Goal: Transaction & Acquisition: Purchase product/service

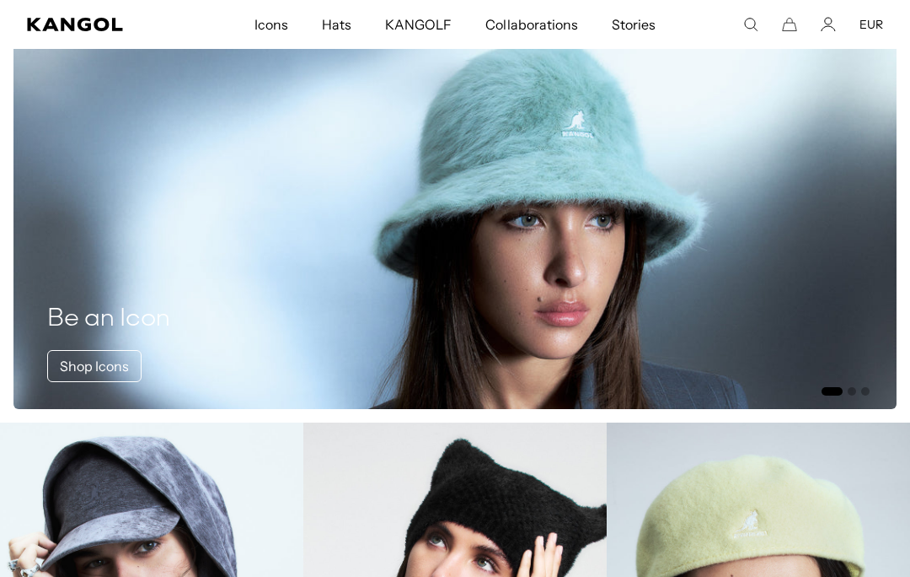
scroll to position [0, 347]
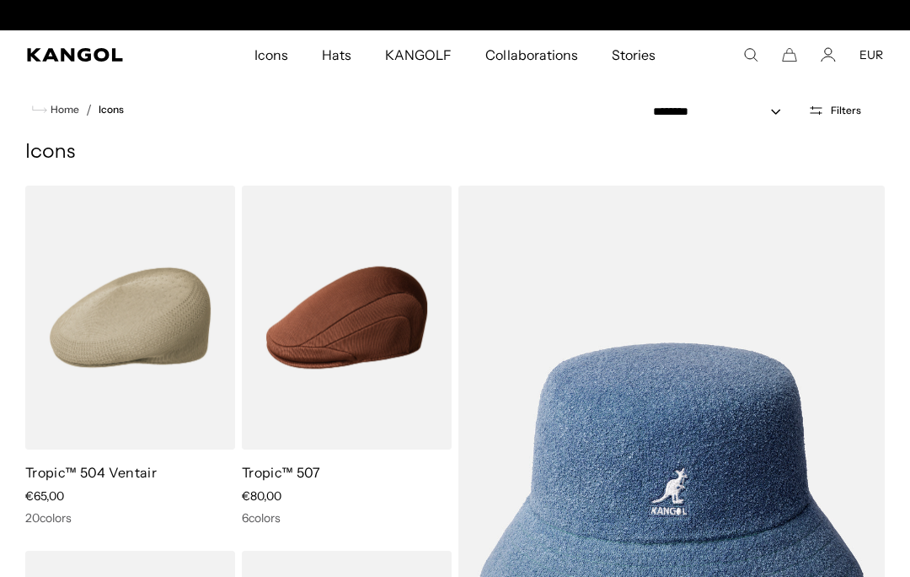
scroll to position [0, 347]
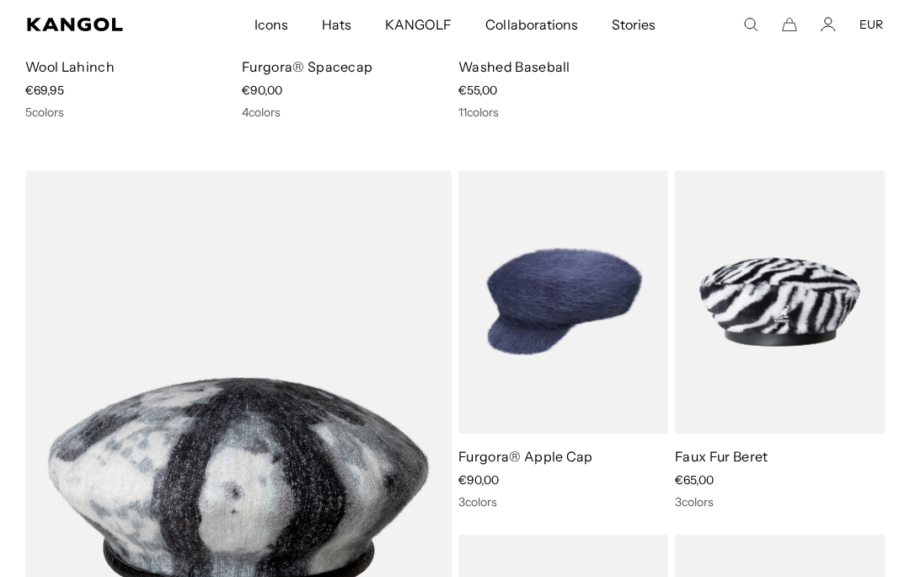
click at [0, 0] on img at bounding box center [0, 0] width 0 height 0
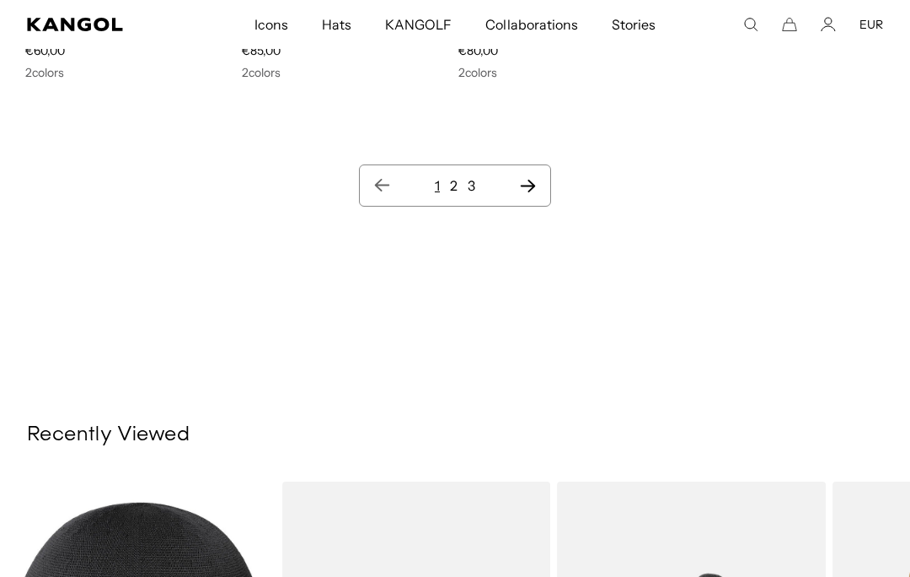
click at [519, 193] on icon "Next page" at bounding box center [528, 185] width 18 height 17
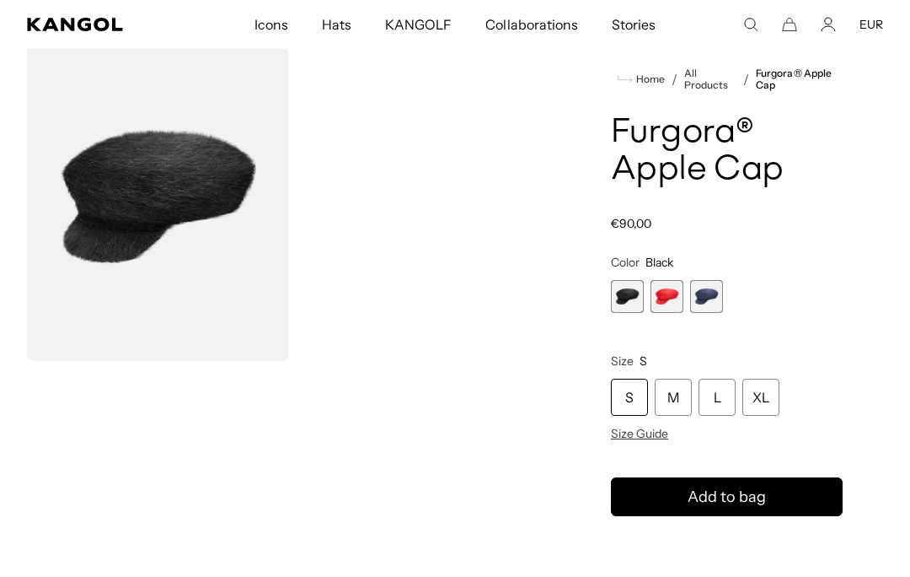
scroll to position [69, 0]
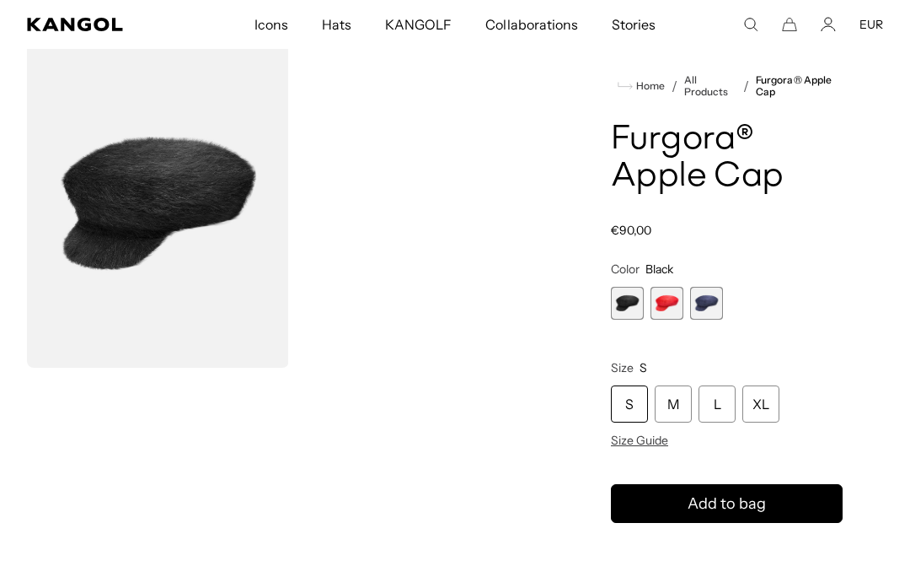
click at [673, 297] on span "2 of 3" at bounding box center [667, 303] width 33 height 33
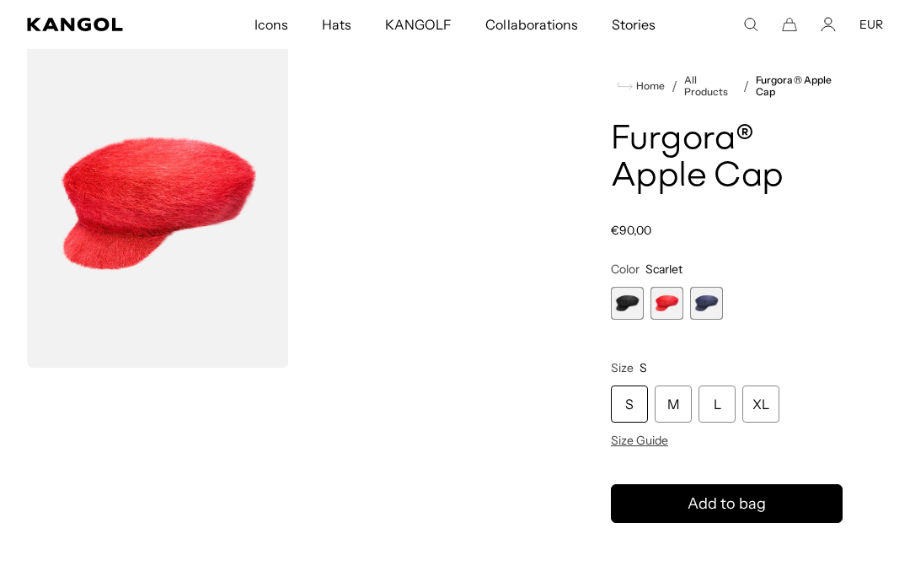
scroll to position [0, 347]
click at [697, 299] on span "3 of 3" at bounding box center [706, 303] width 33 height 33
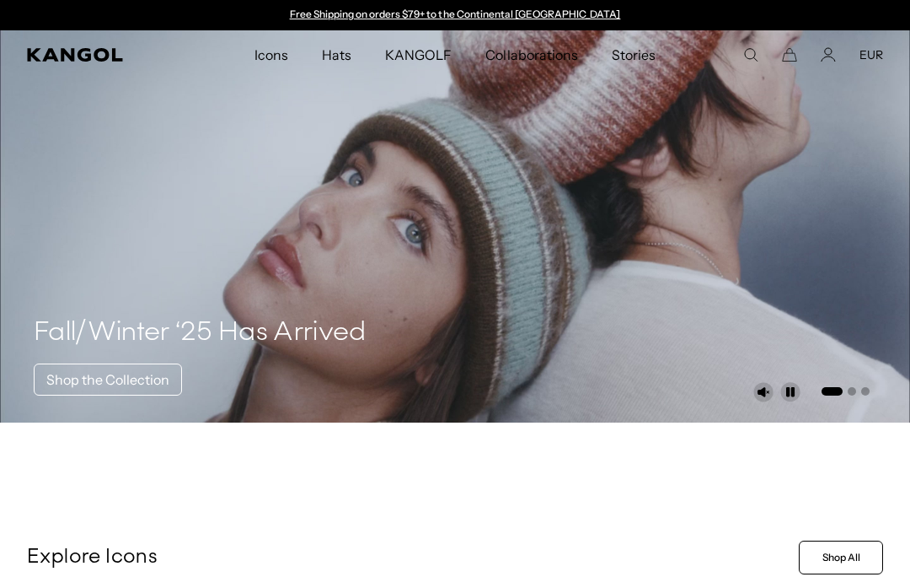
scroll to position [0, 347]
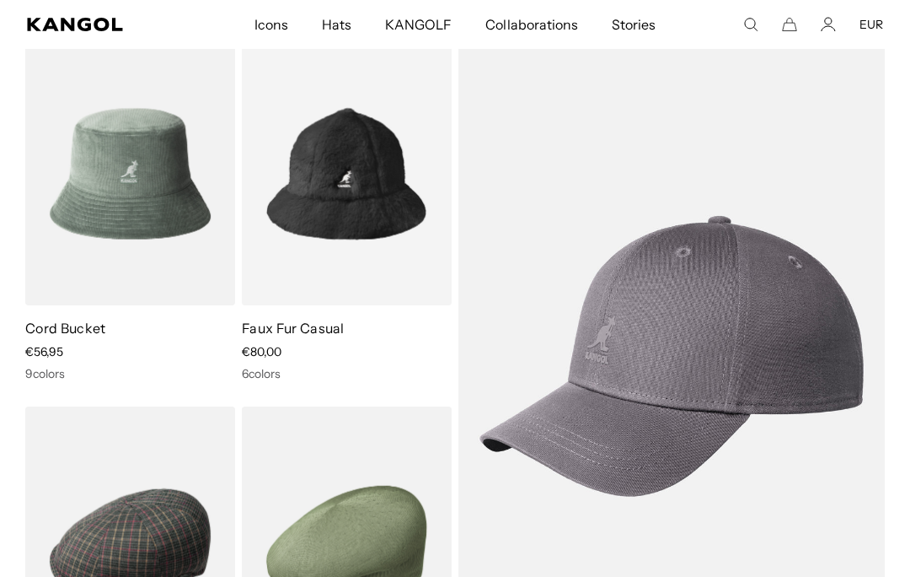
scroll to position [6156, 0]
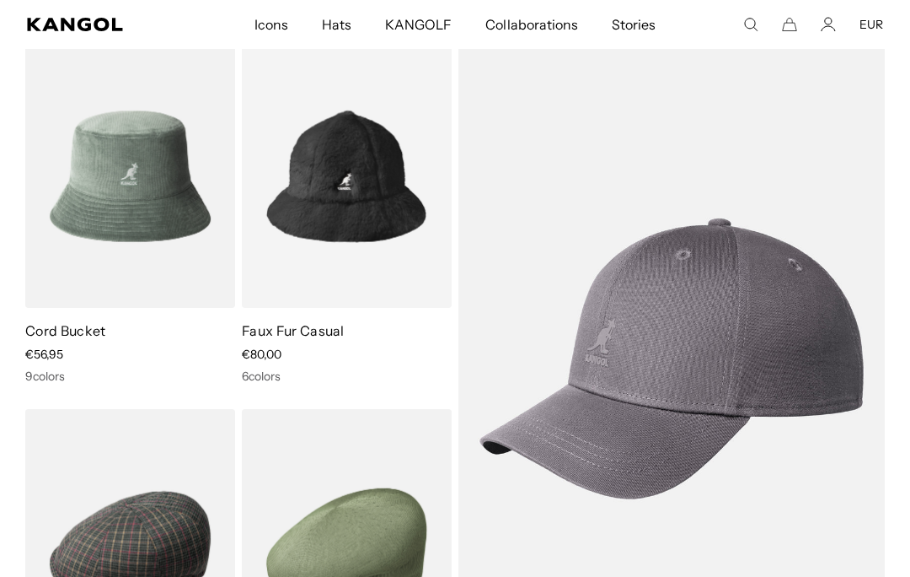
click at [0, 0] on img at bounding box center [0, 0] width 0 height 0
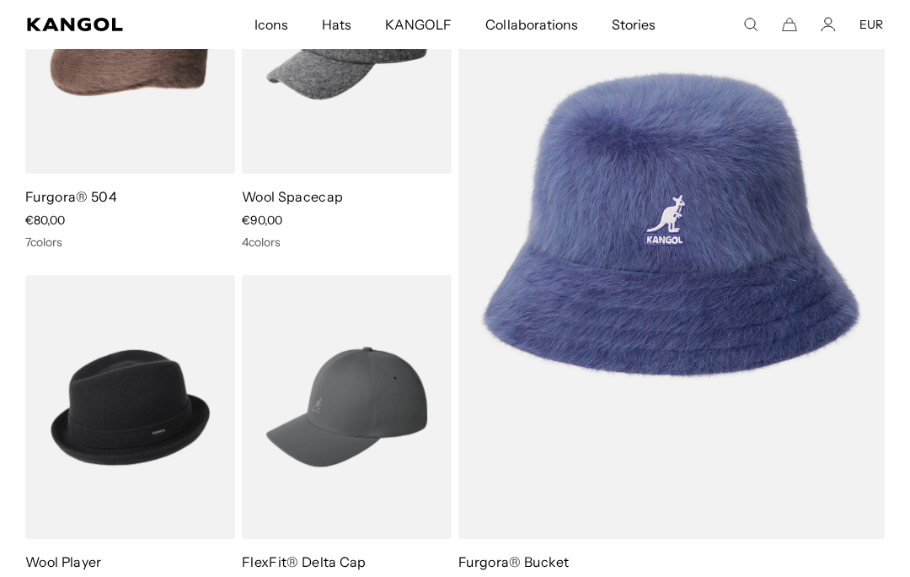
scroll to position [0, 0]
click at [0, 0] on img at bounding box center [0, 0] width 0 height 0
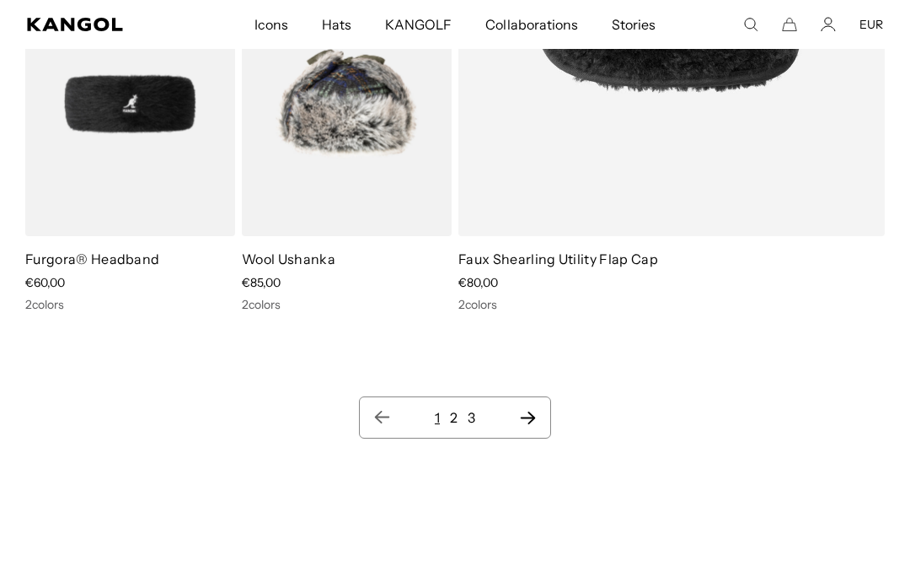
scroll to position [0, 347]
click at [525, 421] on icon "Next page" at bounding box center [528, 417] width 18 height 17
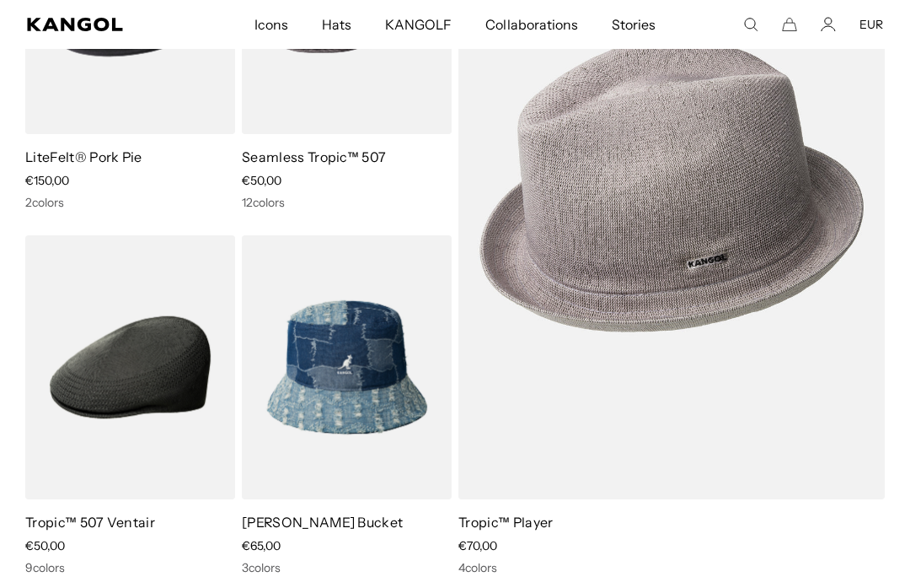
click at [0, 0] on img at bounding box center [0, 0] width 0 height 0
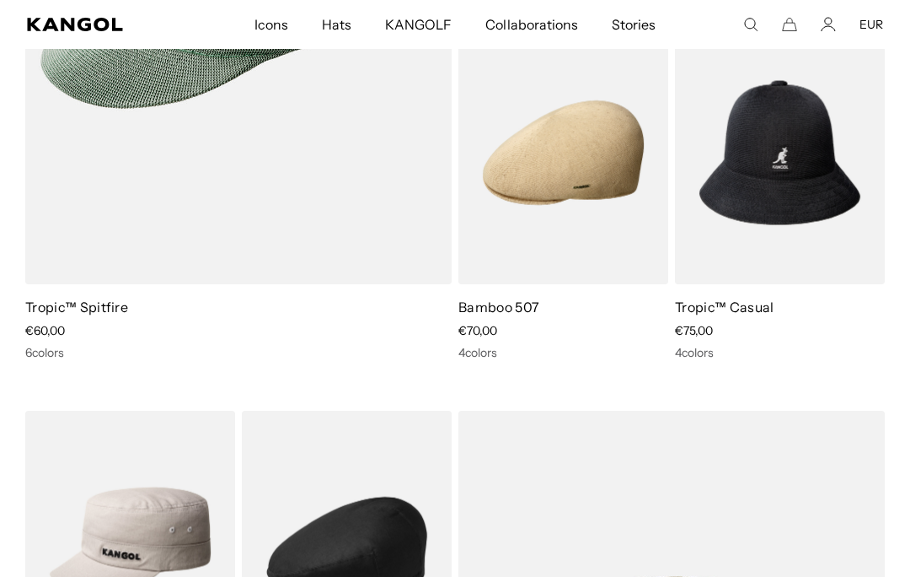
click at [0, 0] on img at bounding box center [0, 0] width 0 height 0
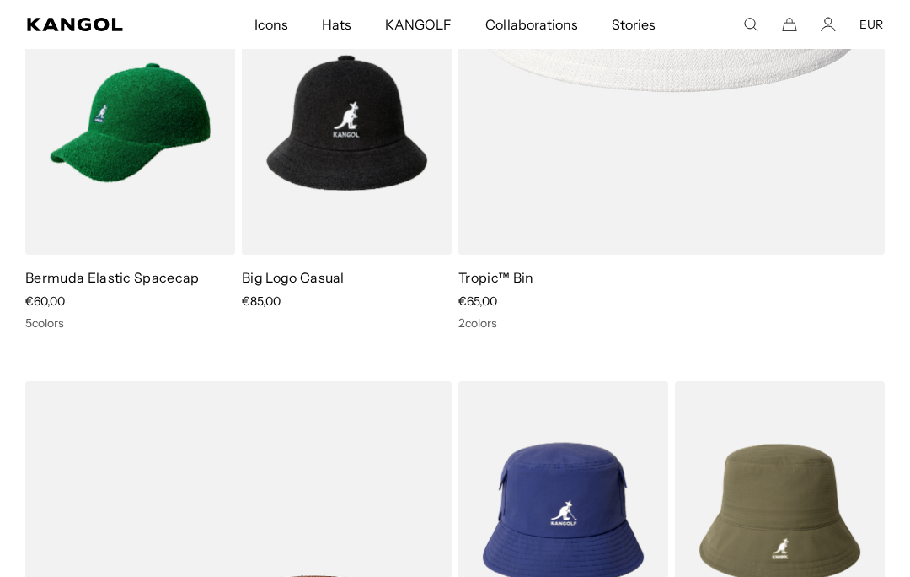
click at [0, 0] on img at bounding box center [0, 0] width 0 height 0
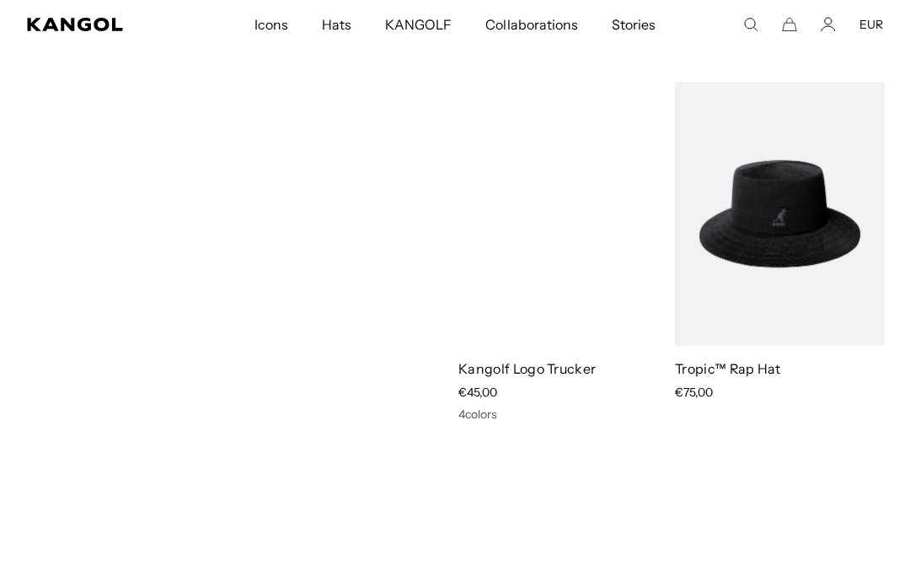
scroll to position [9911, 0]
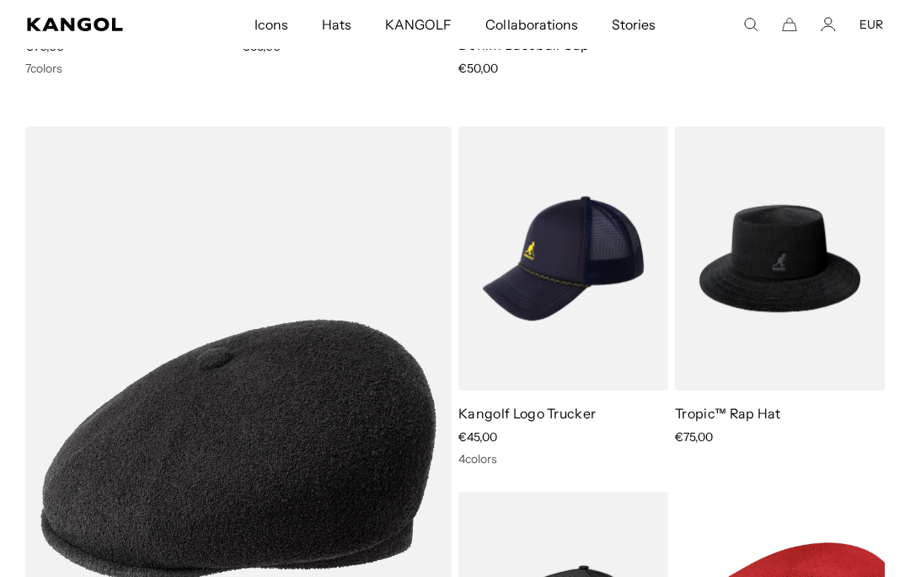
click at [0, 0] on img at bounding box center [0, 0] width 0 height 0
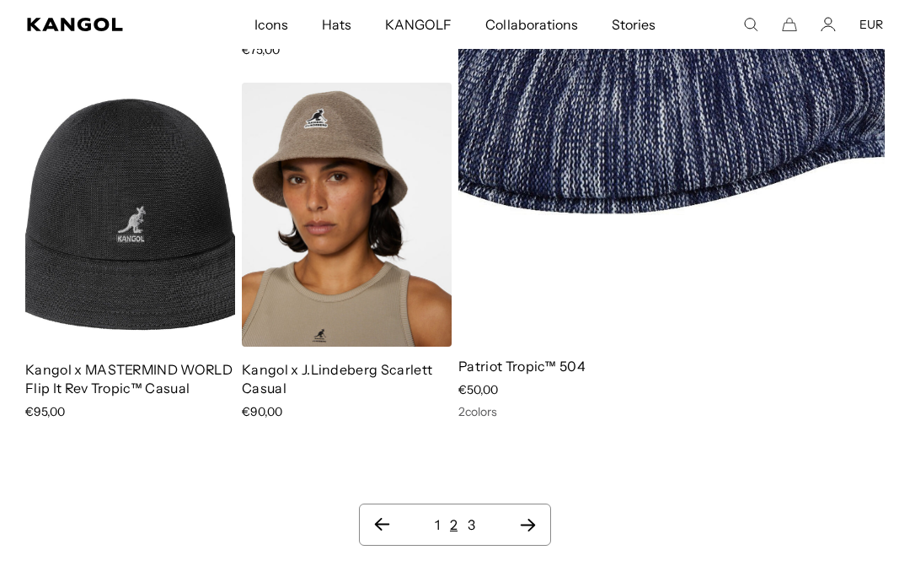
scroll to position [0, 0]
click at [529, 516] on icon "Next page" at bounding box center [528, 524] width 18 height 17
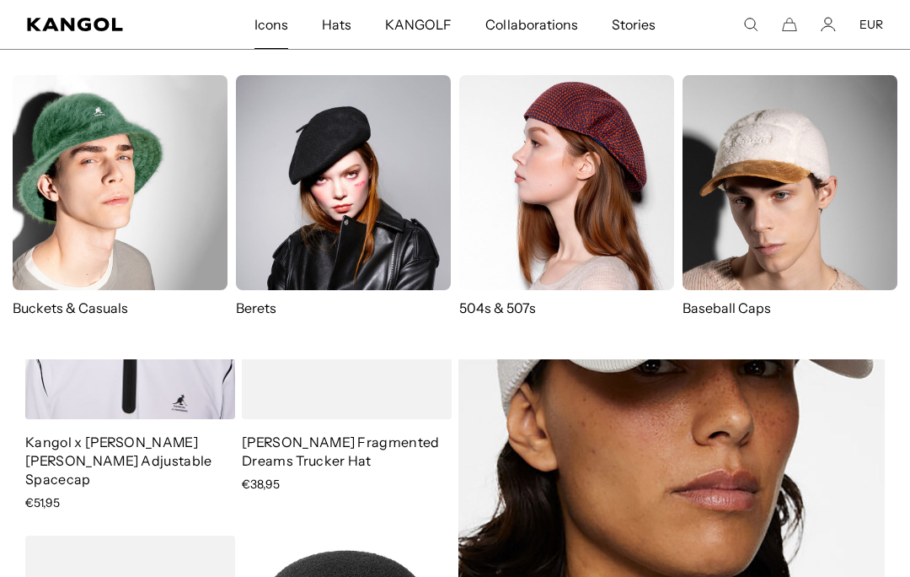
click at [73, 279] on img at bounding box center [120, 182] width 215 height 215
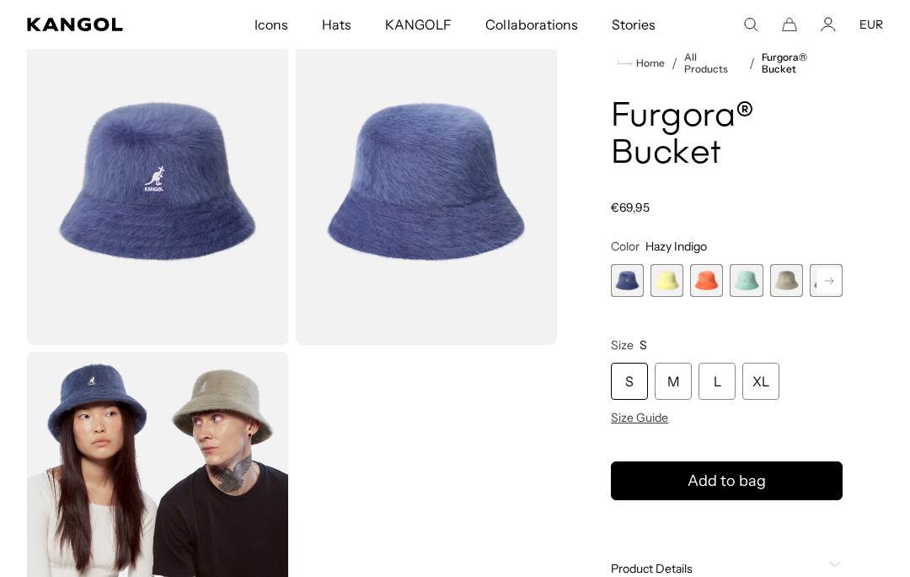
click at [754, 282] on span "4 of 10" at bounding box center [746, 280] width 33 height 33
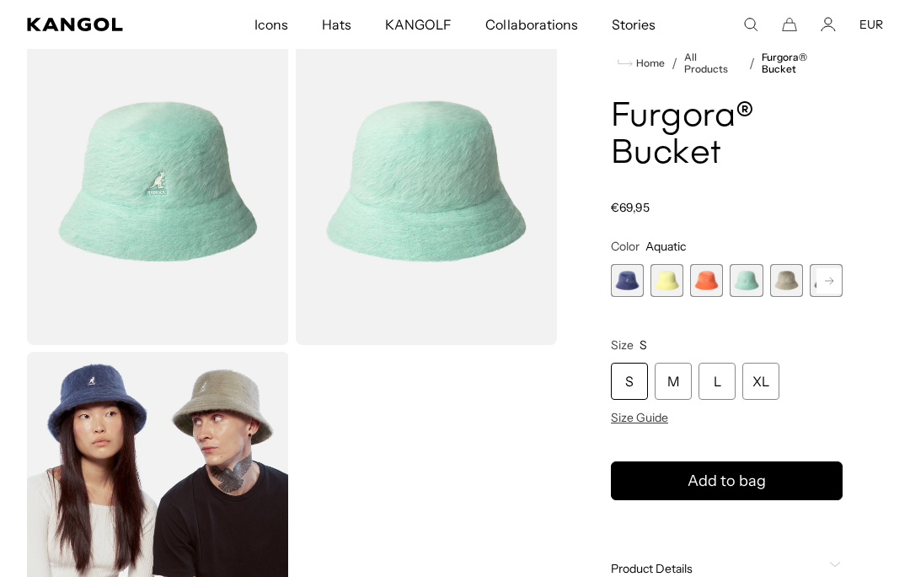
scroll to position [0, 347]
click at [829, 279] on rect at bounding box center [829, 280] width 25 height 25
click at [791, 278] on span "6 of 10" at bounding box center [786, 280] width 33 height 33
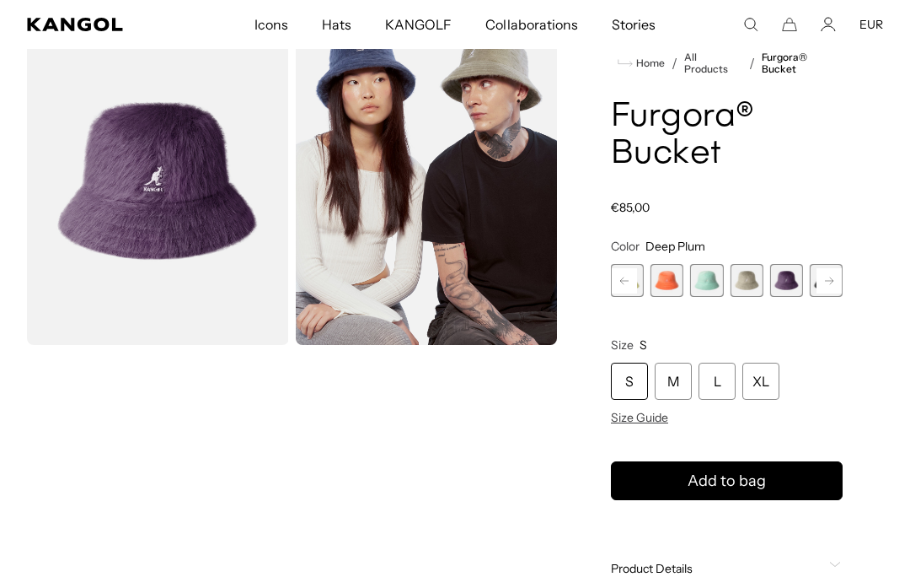
scroll to position [0, 347]
click at [630, 280] on span "1 of 10" at bounding box center [627, 280] width 33 height 33
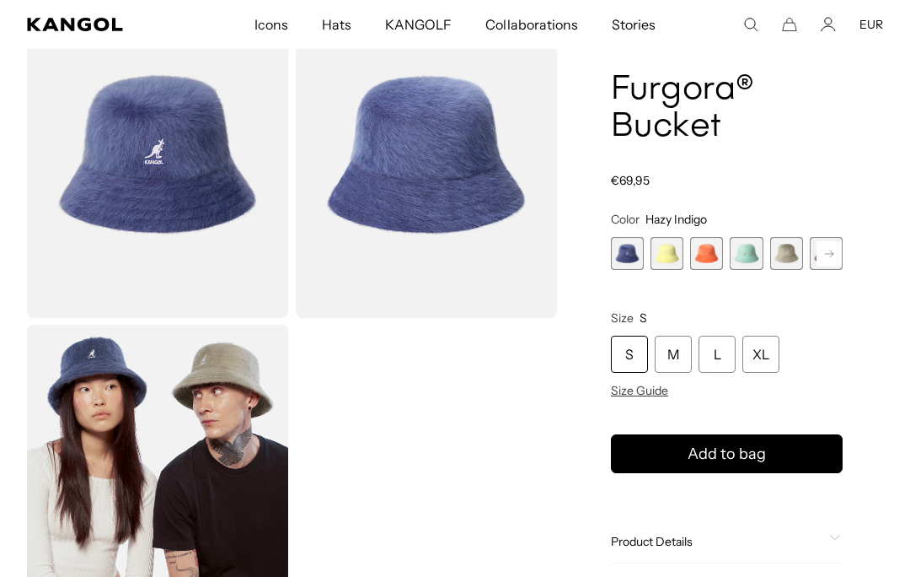
click at [765, 346] on div "XL" at bounding box center [761, 353] width 37 height 37
click at [759, 346] on div "XL" at bounding box center [761, 353] width 37 height 37
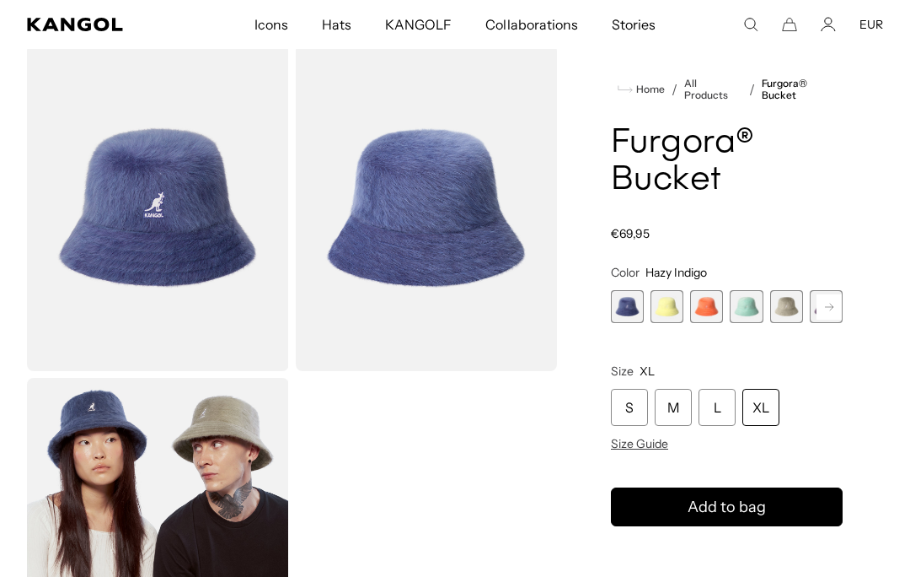
scroll to position [62, 0]
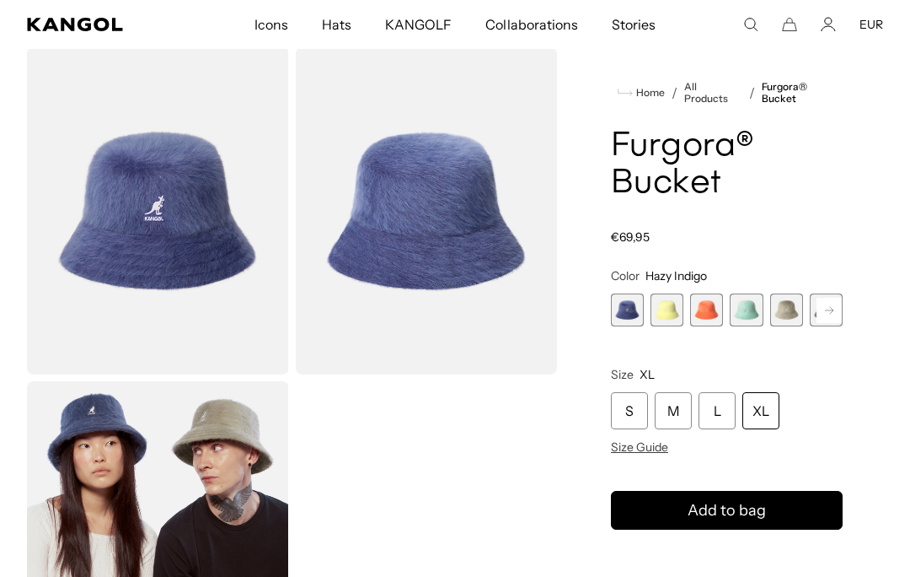
click at [770, 405] on div "XL" at bounding box center [761, 410] width 37 height 37
click at [764, 400] on div "XL" at bounding box center [761, 410] width 37 height 37
click at [769, 405] on div "XL" at bounding box center [761, 410] width 37 height 37
click at [768, 402] on div "XL" at bounding box center [761, 410] width 37 height 37
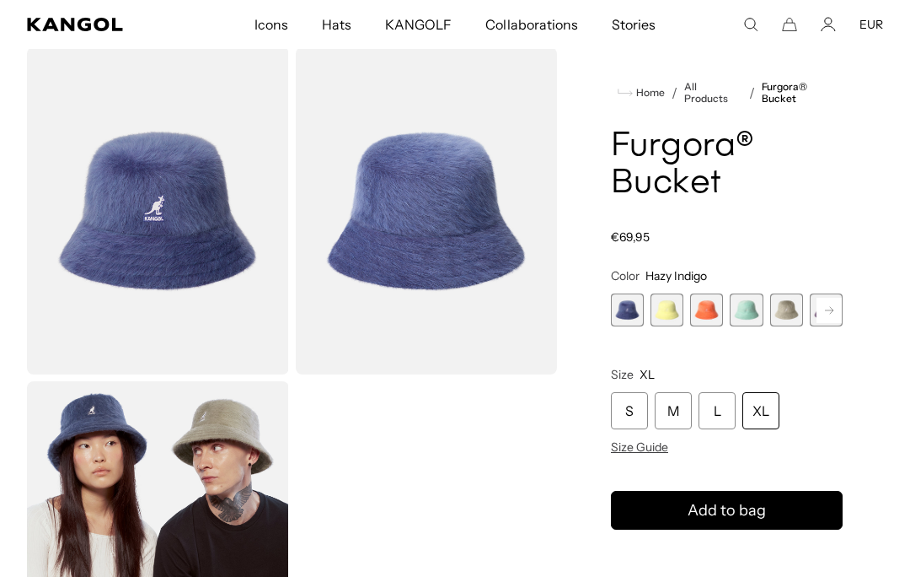
click at [768, 401] on div "XL" at bounding box center [761, 410] width 37 height 37
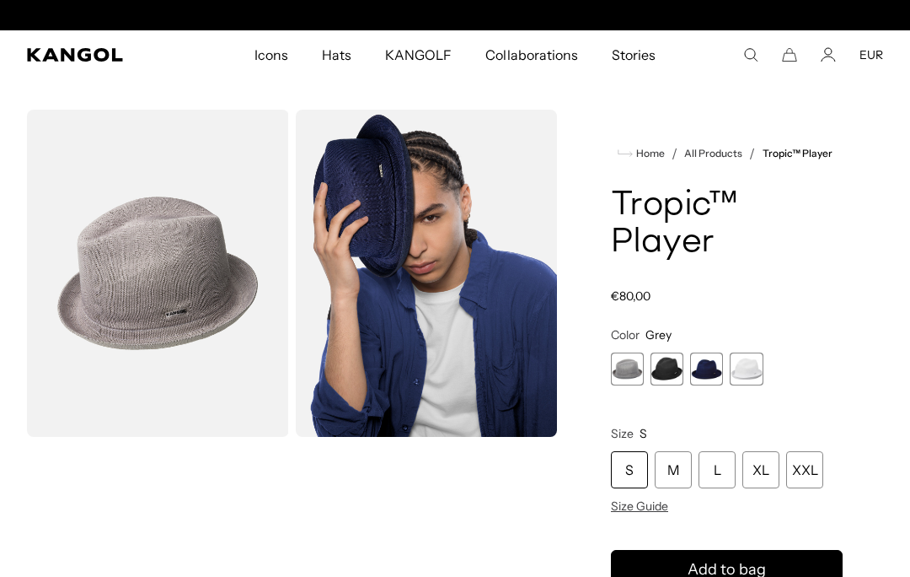
scroll to position [0, 347]
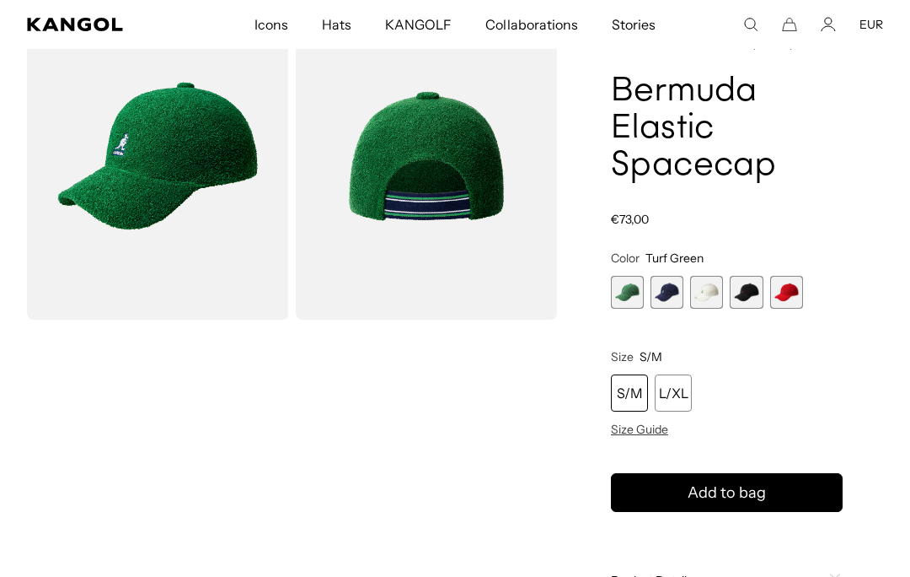
scroll to position [0, 347]
click at [797, 294] on span "5 of 5" at bounding box center [786, 292] width 33 height 33
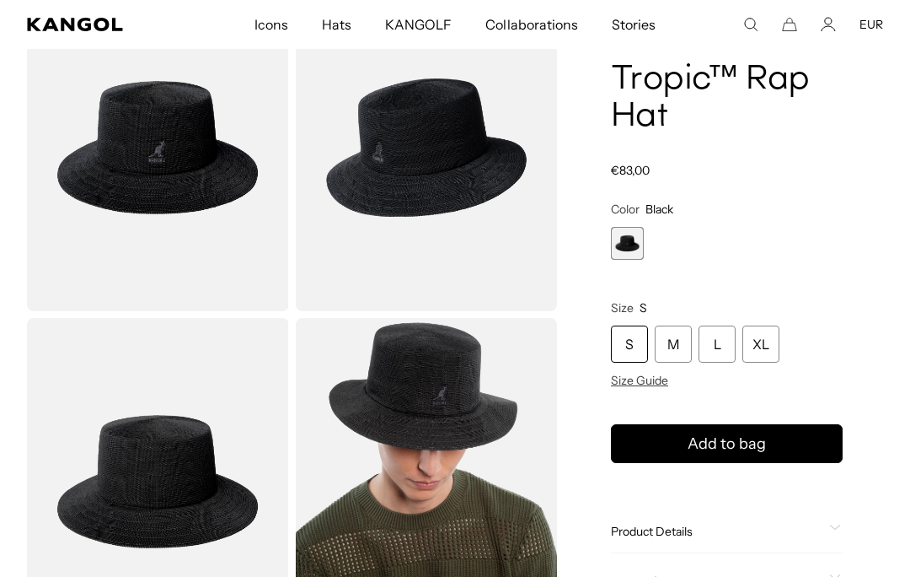
scroll to position [0, 347]
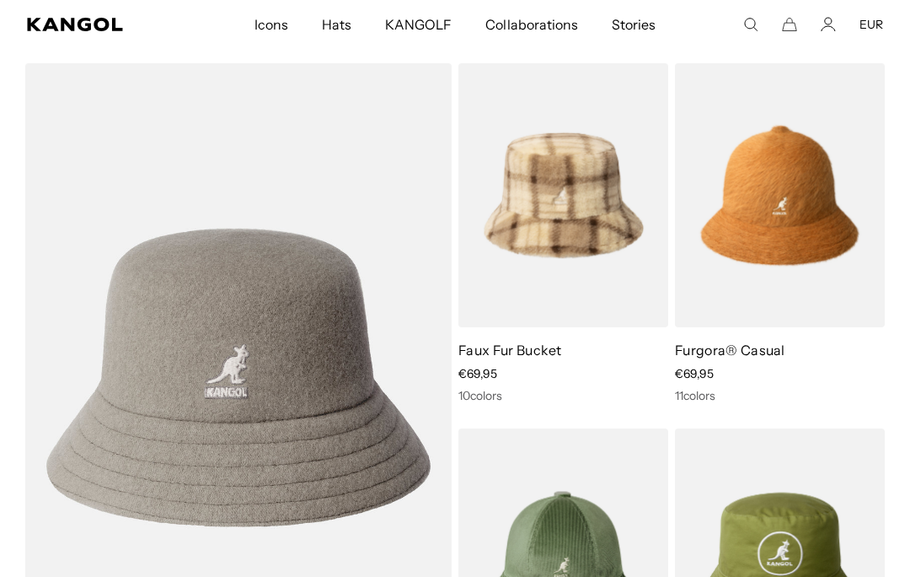
scroll to position [0, 347]
click at [0, 0] on img at bounding box center [0, 0] width 0 height 0
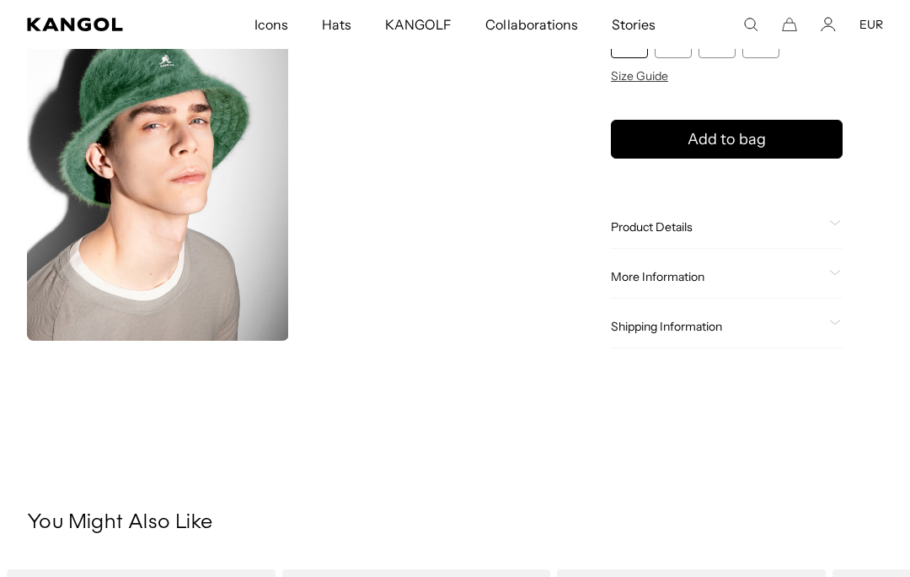
scroll to position [432, 0]
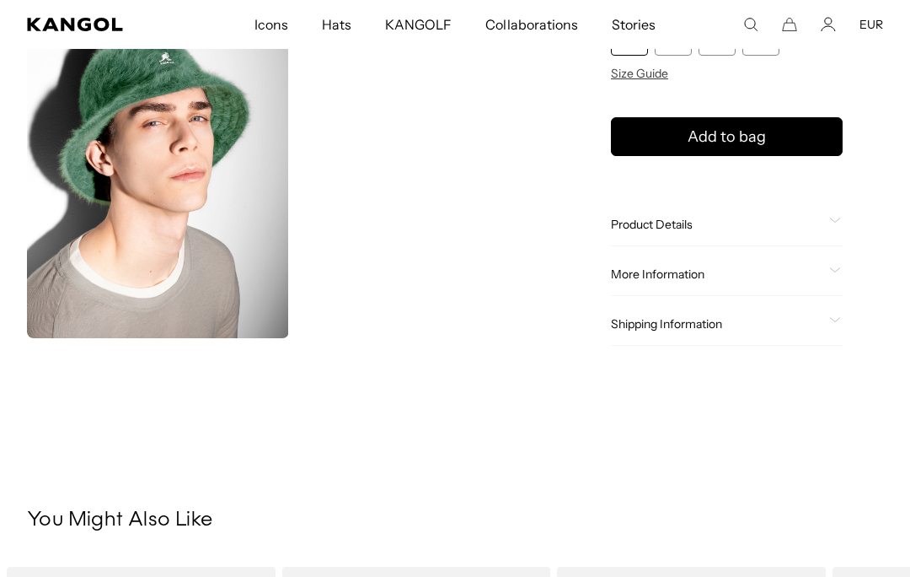
click at [840, 275] on span at bounding box center [835, 273] width 13 height 13
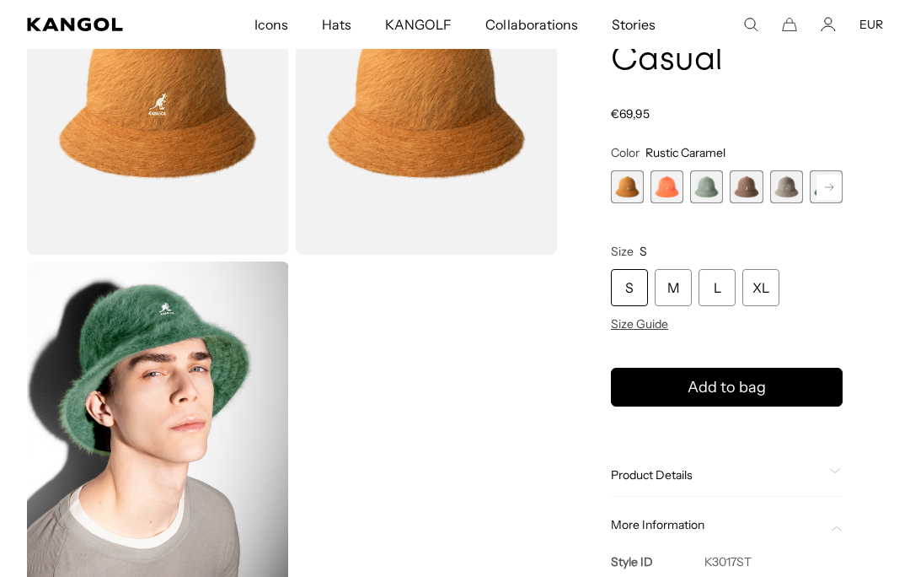
scroll to position [177, 0]
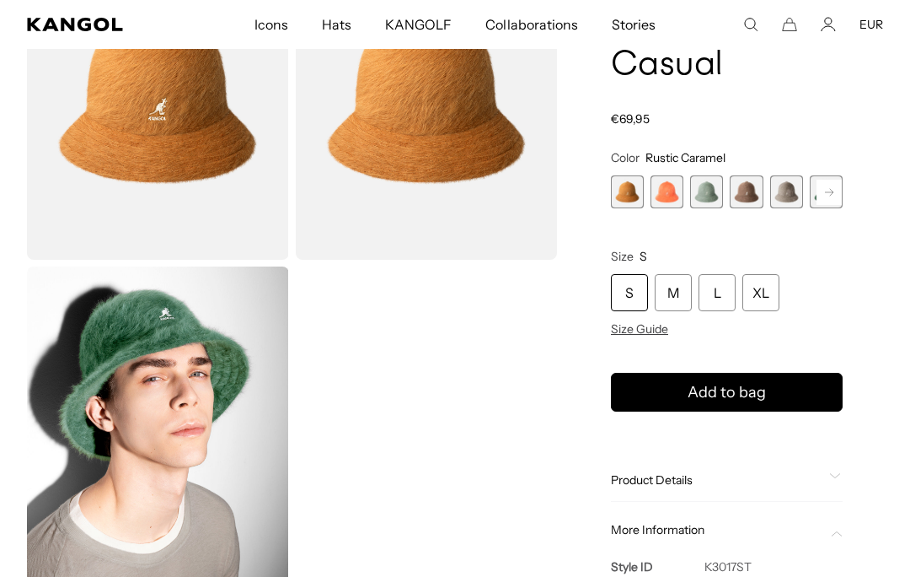
click at [831, 194] on icon at bounding box center [829, 191] width 8 height 7
click at [834, 195] on rect at bounding box center [829, 192] width 25 height 25
click at [839, 198] on rect at bounding box center [829, 192] width 25 height 25
click at [834, 198] on rect at bounding box center [829, 192] width 25 height 25
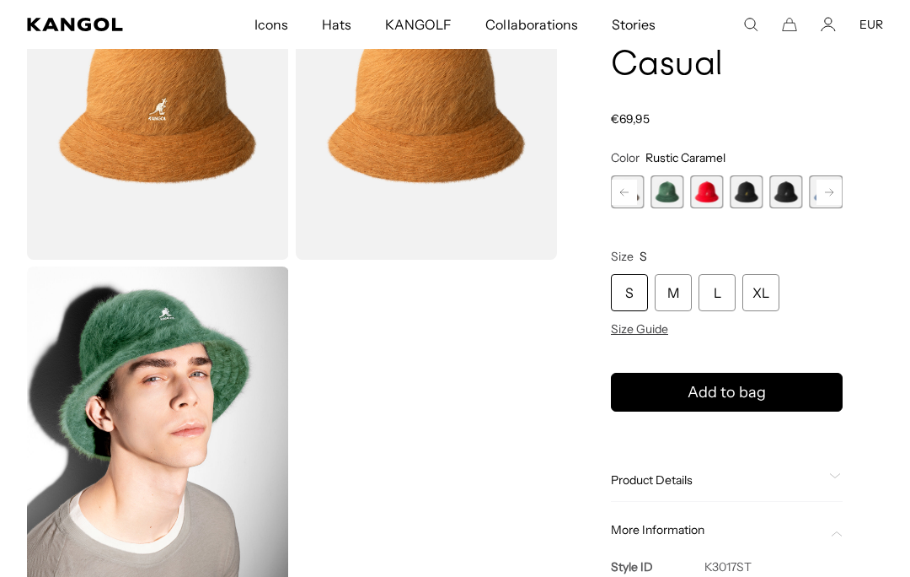
click at [834, 190] on rect at bounding box center [829, 192] width 25 height 25
click at [789, 185] on span "10 of 12" at bounding box center [786, 191] width 33 height 33
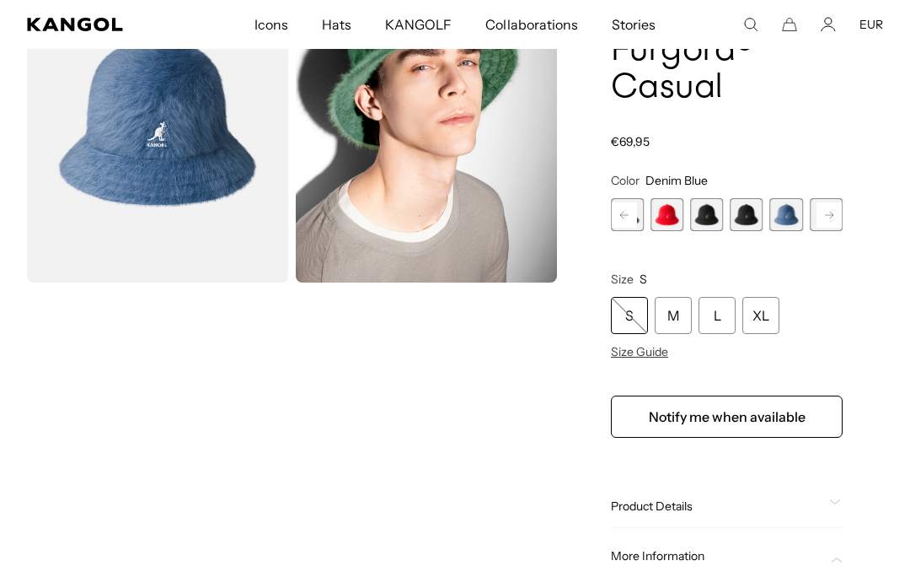
scroll to position [153, 0]
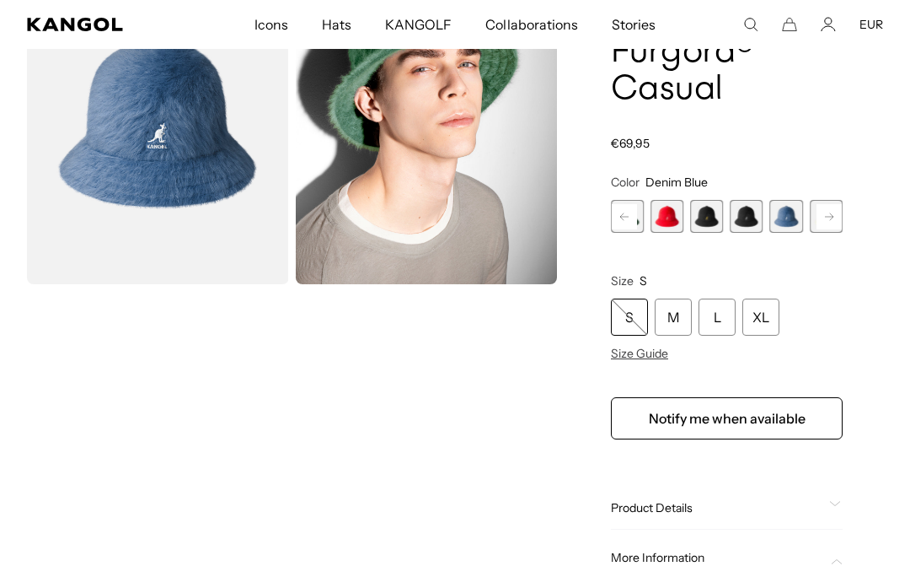
click at [788, 217] on span "10 of 12" at bounding box center [786, 216] width 33 height 33
click at [831, 218] on icon at bounding box center [829, 215] width 8 height 7
click at [833, 216] on span "12 of 12" at bounding box center [826, 216] width 33 height 33
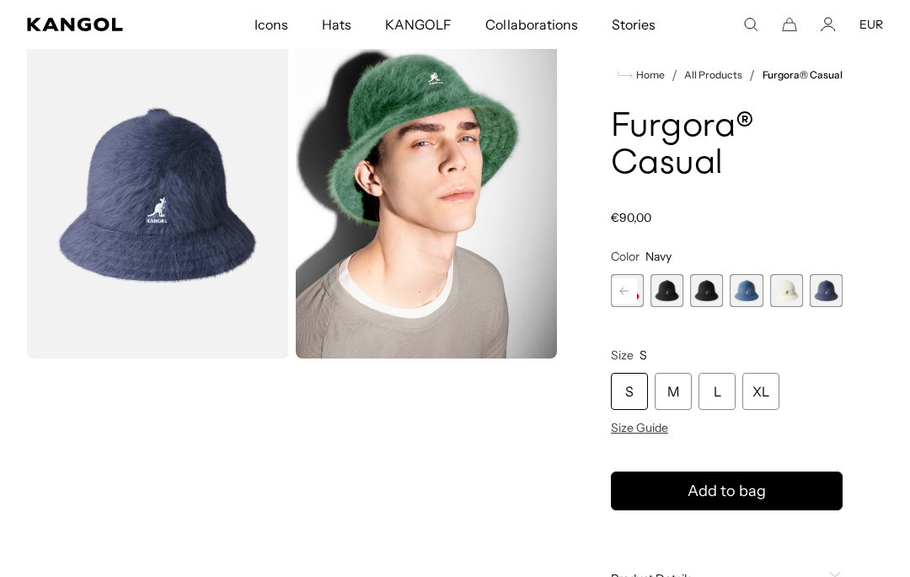
scroll to position [78, 0]
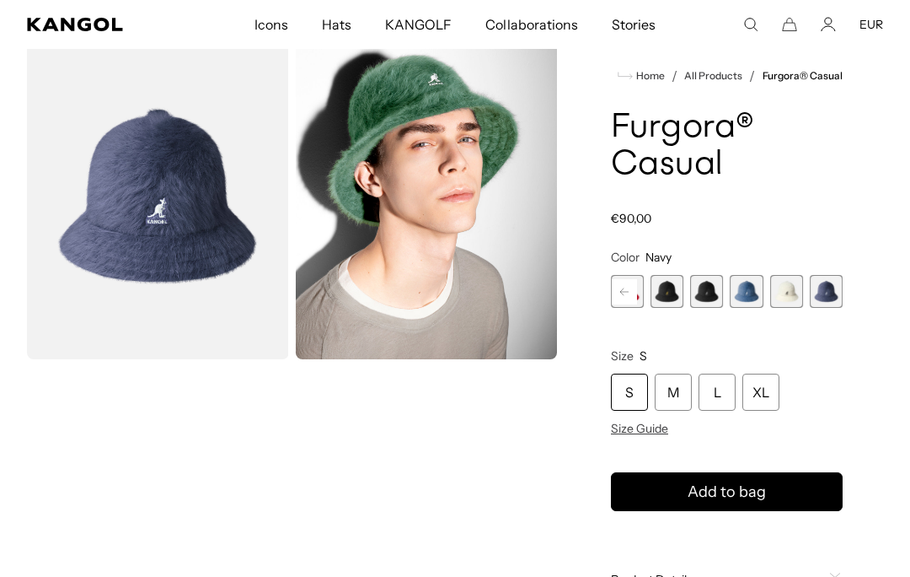
click at [761, 384] on div "XL" at bounding box center [761, 391] width 37 height 37
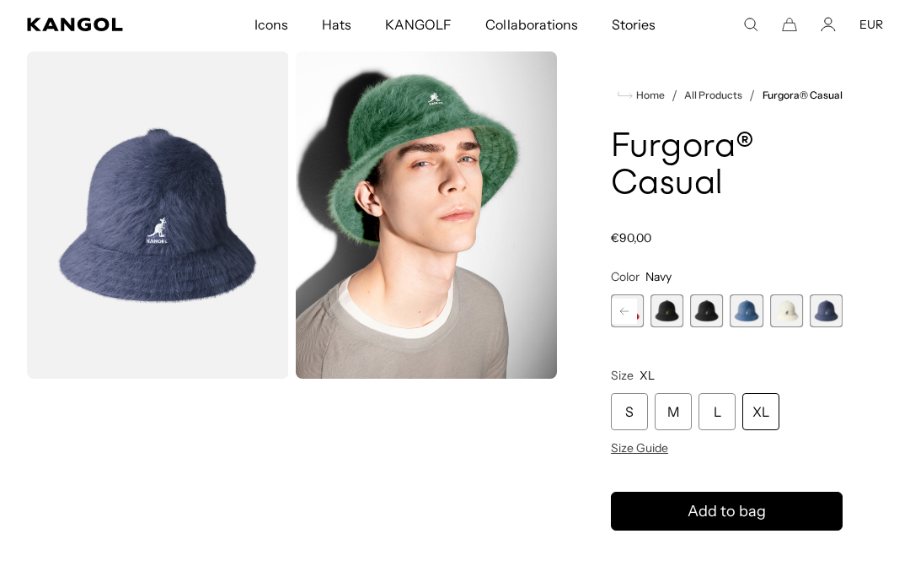
click at [830, 312] on span "12 of 12" at bounding box center [826, 310] width 33 height 33
